Goal: Find specific fact: Find specific fact

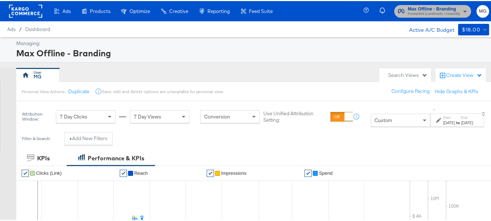
click at [427, 14] on span "Forward3d (Landmark) / Assembly" at bounding box center [434, 13] width 52 height 6
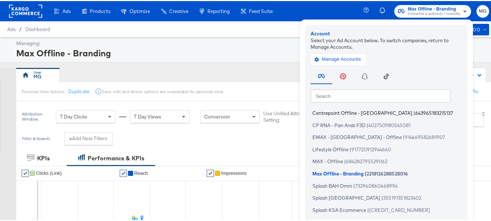
click at [370, 109] on li "Centrepoint Offline - Oman | 643965183215137" at bounding box center [388, 112] width 155 height 10
click at [487, 51] on div "Managing: Max Offline - Branding" at bounding box center [248, 48] width 497 height 25
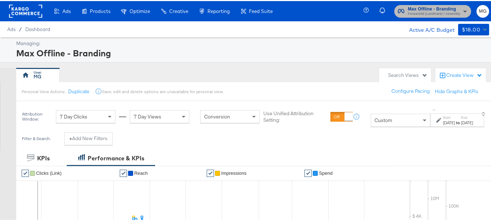
click at [423, 11] on span "Forward3d (Landmark) / Assembly" at bounding box center [434, 13] width 52 height 6
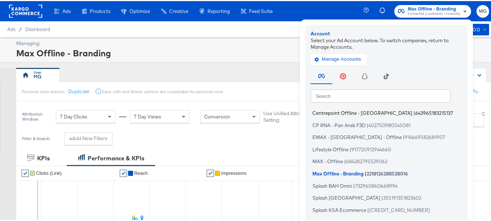
click at [350, 112] on span "Centrepoint Offline - [GEOGRAPHIC_DATA]" at bounding box center [362, 112] width 100 height 6
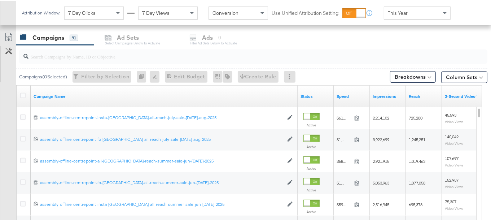
scroll to position [301, 0]
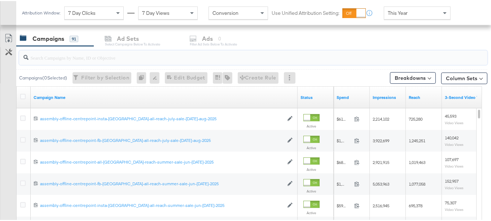
click at [73, 59] on input "search" at bounding box center [237, 54] width 417 height 14
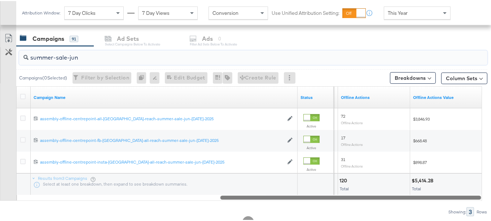
drag, startPoint x: 108, startPoint y: 193, endPoint x: 360, endPoint y: 198, distance: 251.9
click at [360, 198] on div "summer-sale-jun Campaigns ( 0 Selected) Filter by Selection Filter 0 campaigns …" at bounding box center [243, 130] width 487 height 170
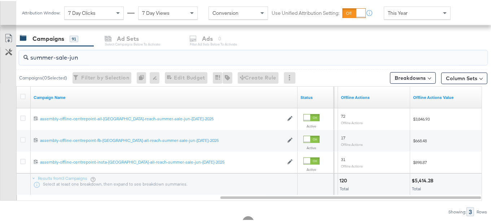
type input "summer-sale-jun"
drag, startPoint x: 443, startPoint y: 176, endPoint x: 415, endPoint y: 177, distance: 28.2
click at [415, 177] on div "$5,414.28" at bounding box center [446, 179] width 69 height 7
copy div "5,414.28"
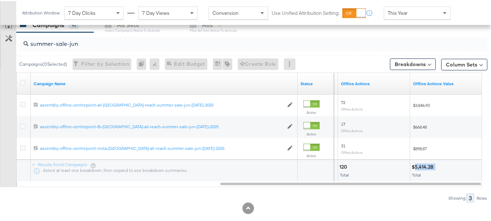
scroll to position [325, 0]
